Goal: Navigation & Orientation: Find specific page/section

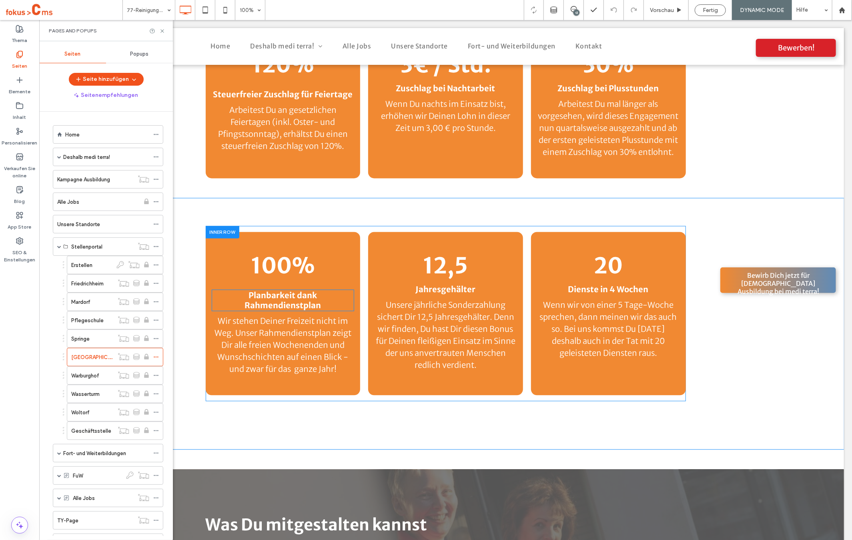
scroll to position [33, 0]
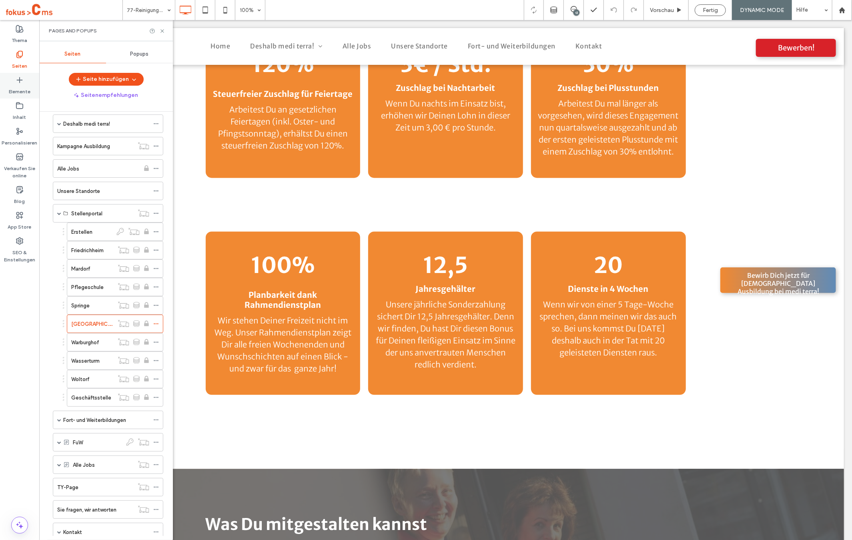
click at [22, 80] on icon at bounding box center [20, 80] width 8 height 8
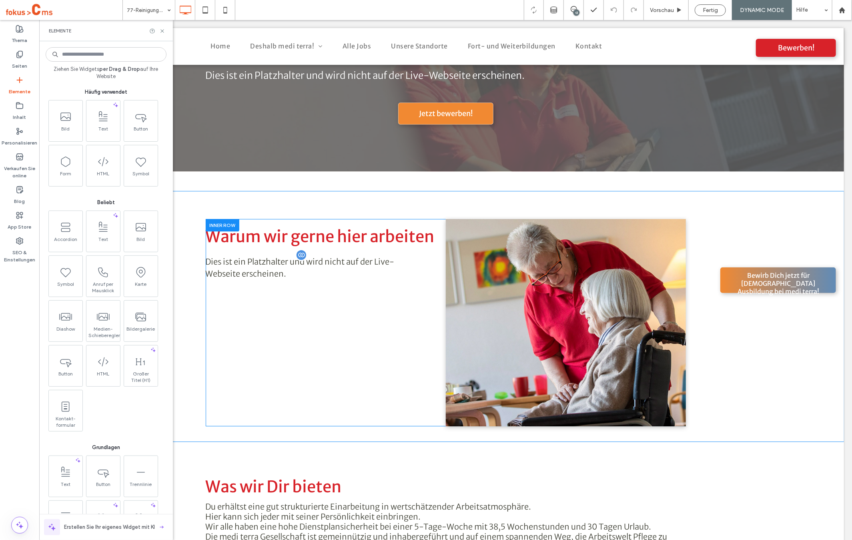
scroll to position [1574, 0]
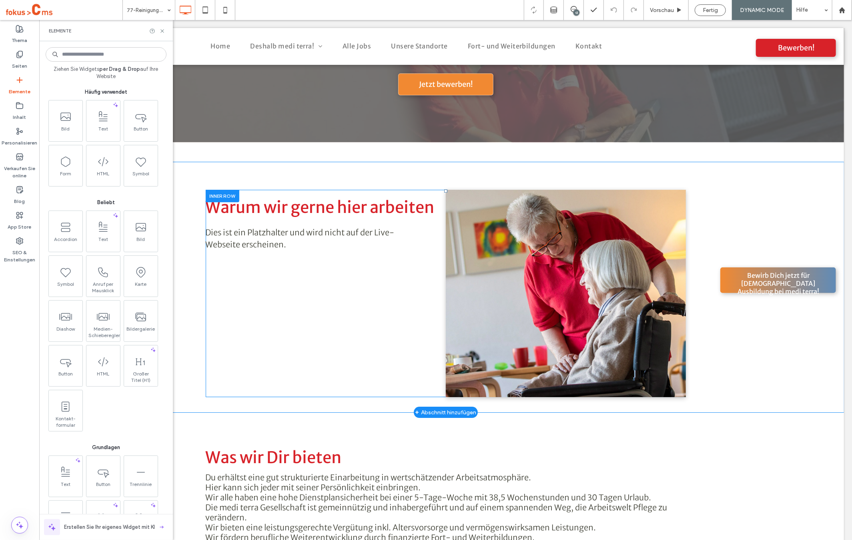
click at [449, 189] on div "Click To Paste" at bounding box center [565, 292] width 240 height 207
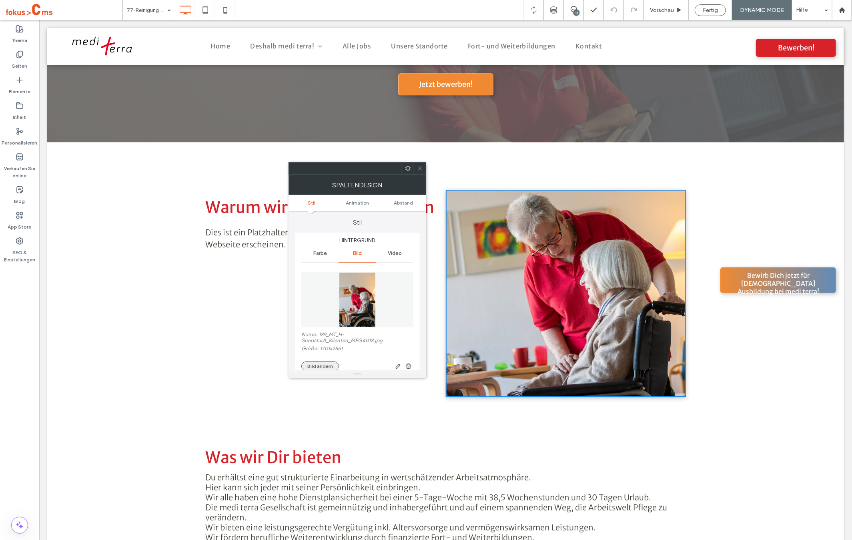
click at [329, 363] on button "Bild ändern" at bounding box center [320, 366] width 38 height 10
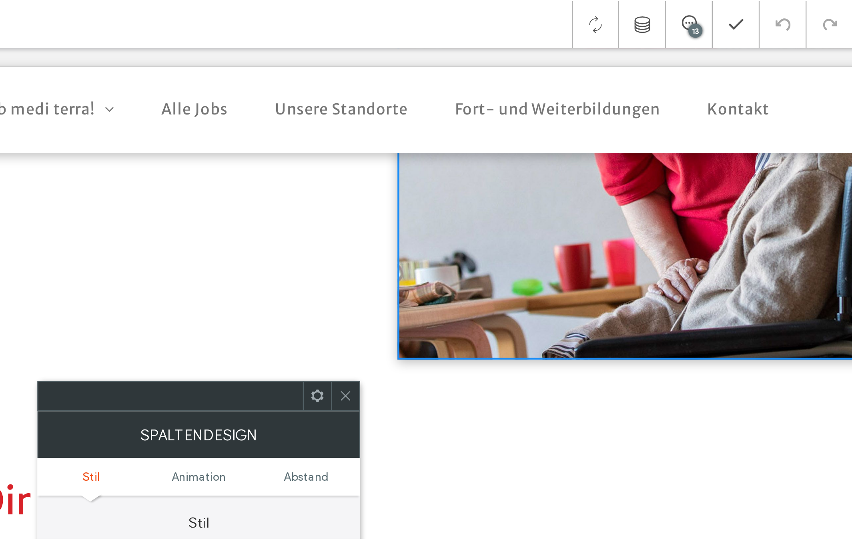
scroll to position [1820, 0]
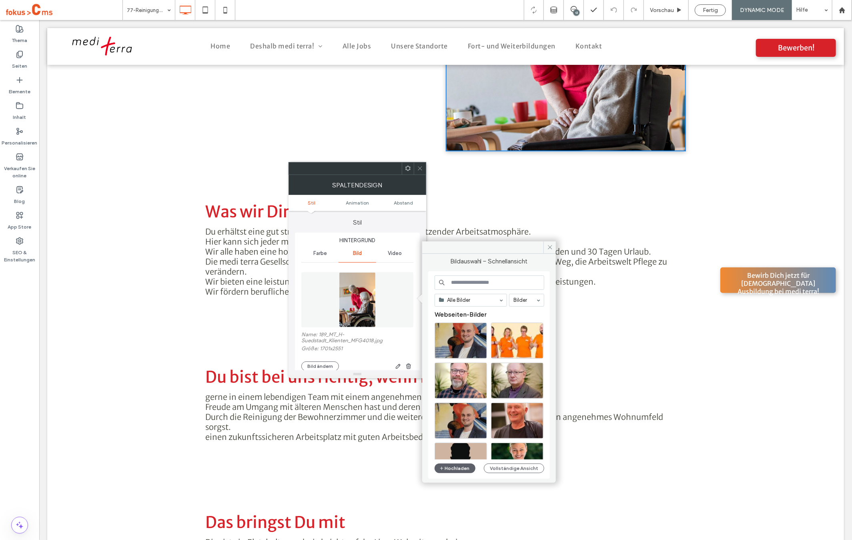
click at [421, 170] on icon at bounding box center [420, 168] width 6 height 6
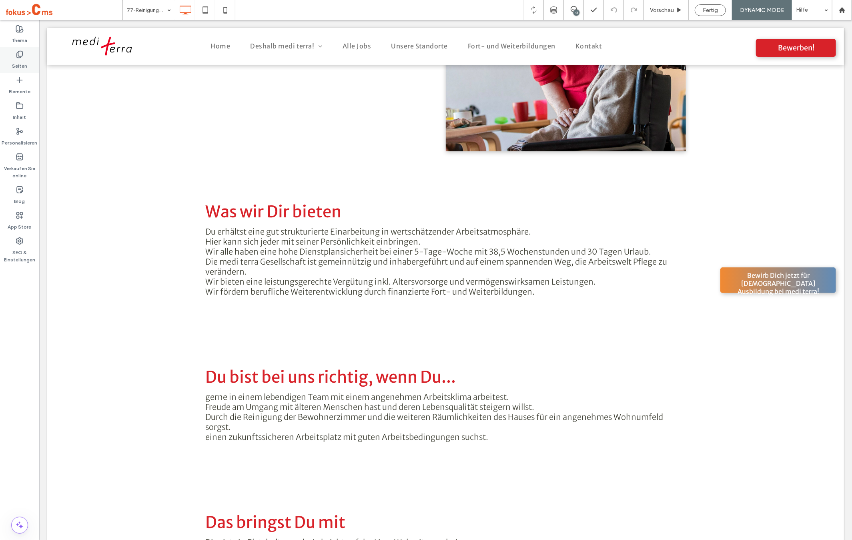
click at [18, 60] on label "Seiten" at bounding box center [19, 63] width 15 height 11
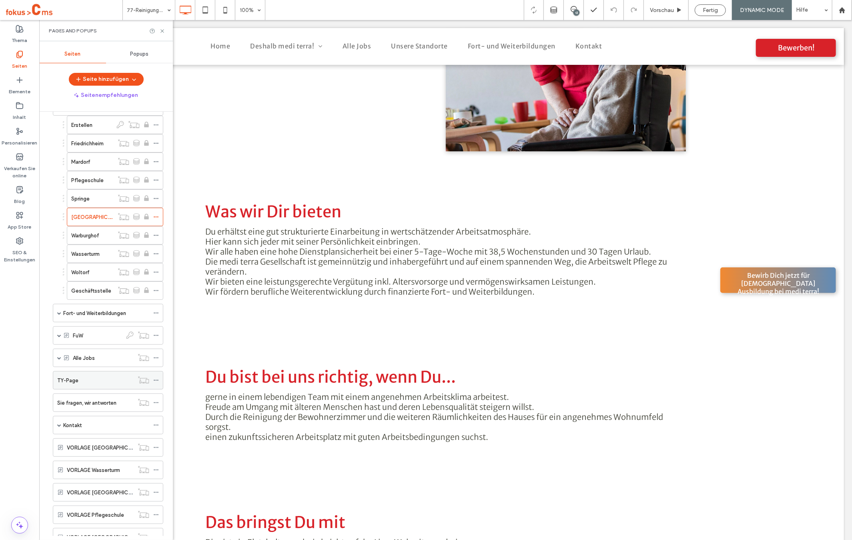
scroll to position [194, 0]
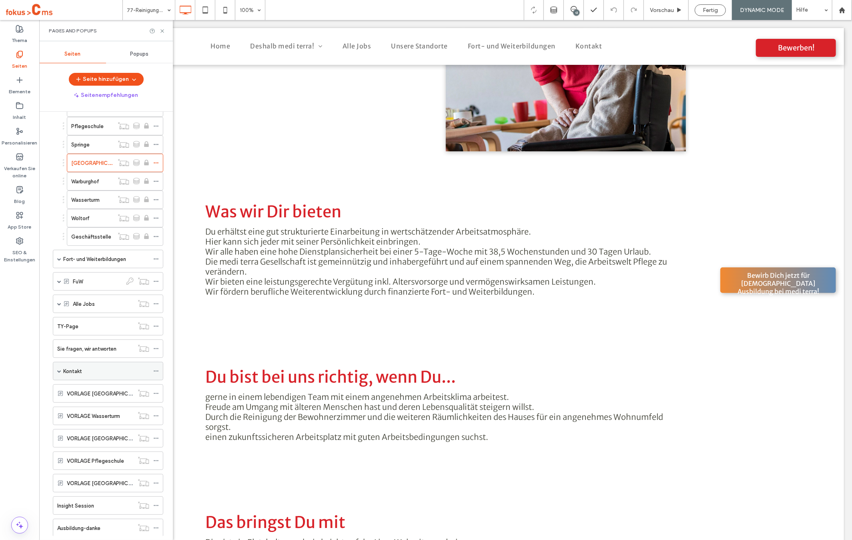
click at [59, 372] on span at bounding box center [59, 371] width 4 height 4
click at [94, 365] on div "Kontakt" at bounding box center [106, 371] width 86 height 18
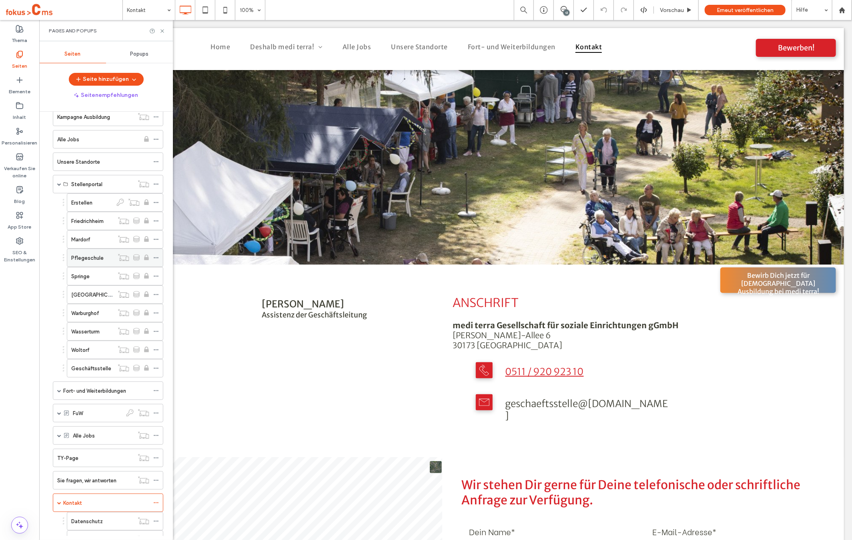
scroll to position [62, 0]
click at [58, 183] on span at bounding box center [59, 184] width 4 height 4
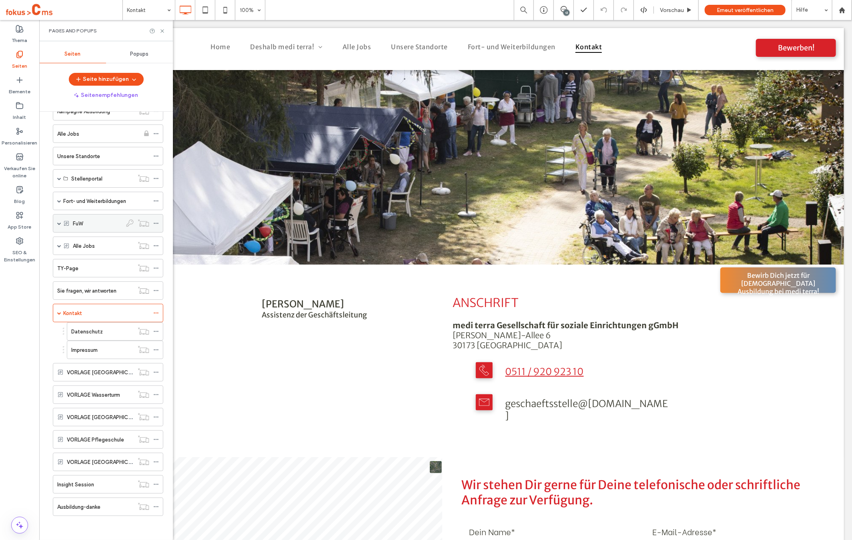
scroll to position [70, 0]
click at [59, 179] on span at bounding box center [59, 179] width 4 height 18
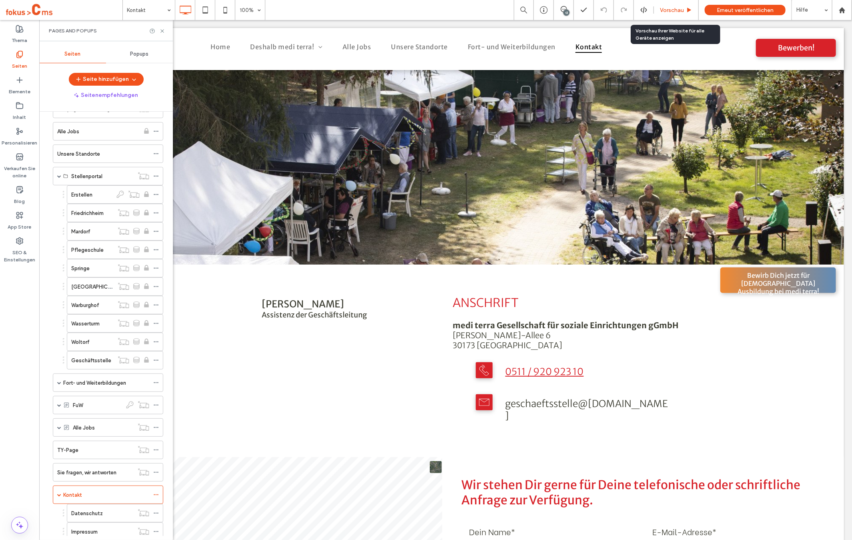
click at [679, 7] on span "Vorschau" at bounding box center [672, 10] width 24 height 7
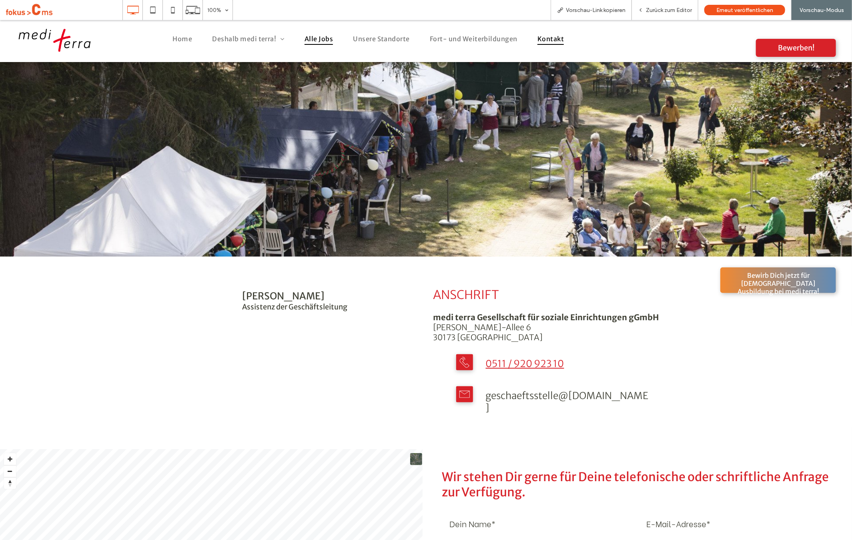
click at [318, 38] on span "Alle Jobs" at bounding box center [318, 38] width 28 height 12
